Goal: Task Accomplishment & Management: Use online tool/utility

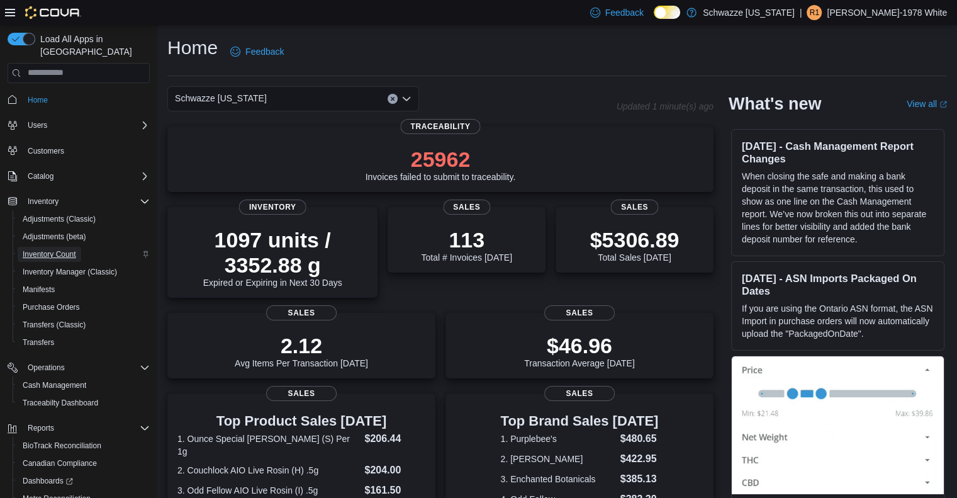
click at [58, 249] on span "Inventory Count" at bounding box center [49, 254] width 53 height 10
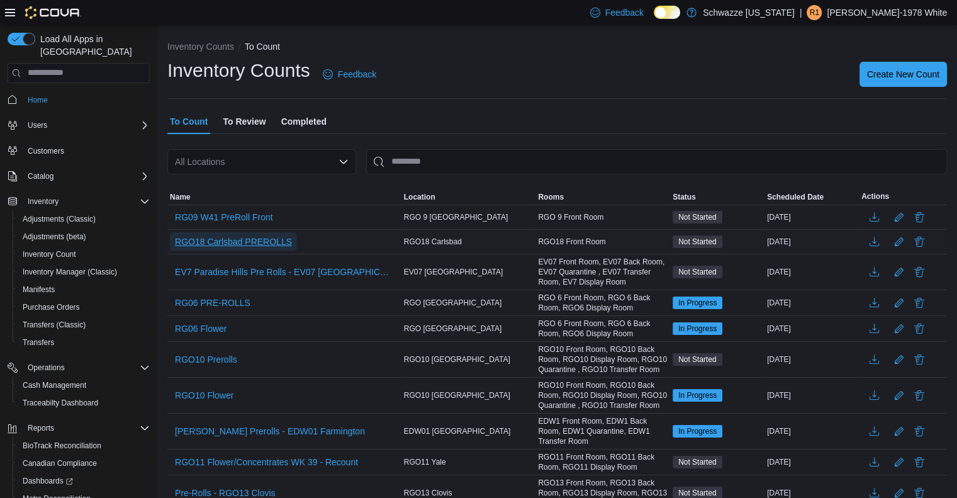
click at [224, 237] on span "RGO18 Carlsbad PREROLLS" at bounding box center [233, 241] width 117 height 13
